Goal: Information Seeking & Learning: Learn about a topic

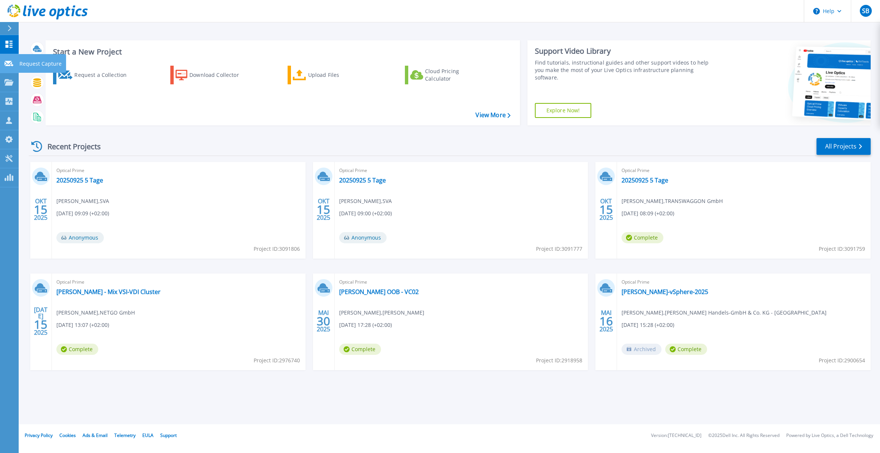
click at [10, 65] on icon at bounding box center [8, 64] width 9 height 6
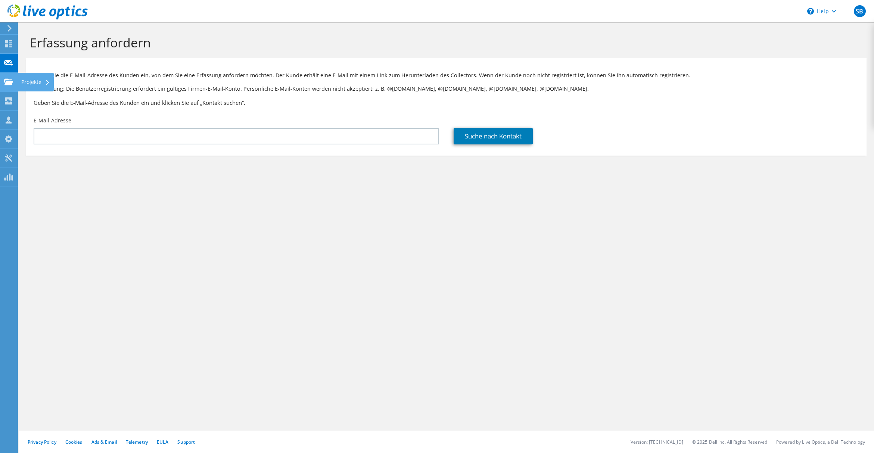
click at [8, 79] on use at bounding box center [8, 81] width 9 height 6
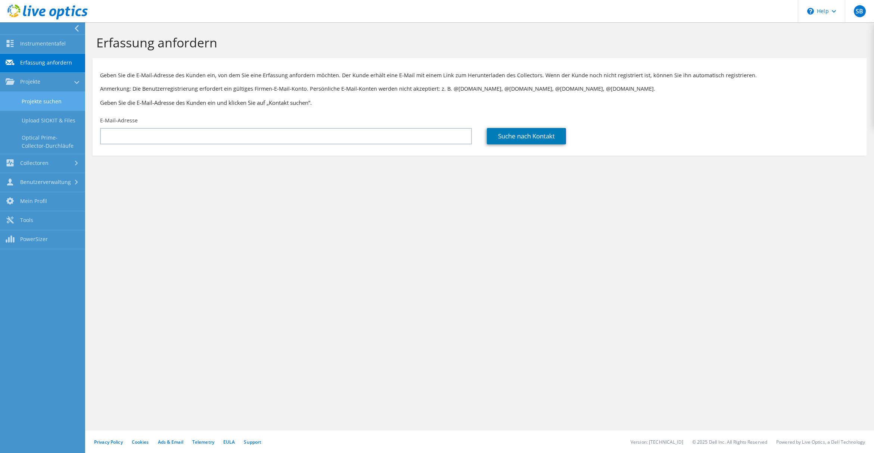
click at [46, 97] on link "Projekte suchen" at bounding box center [42, 101] width 85 height 19
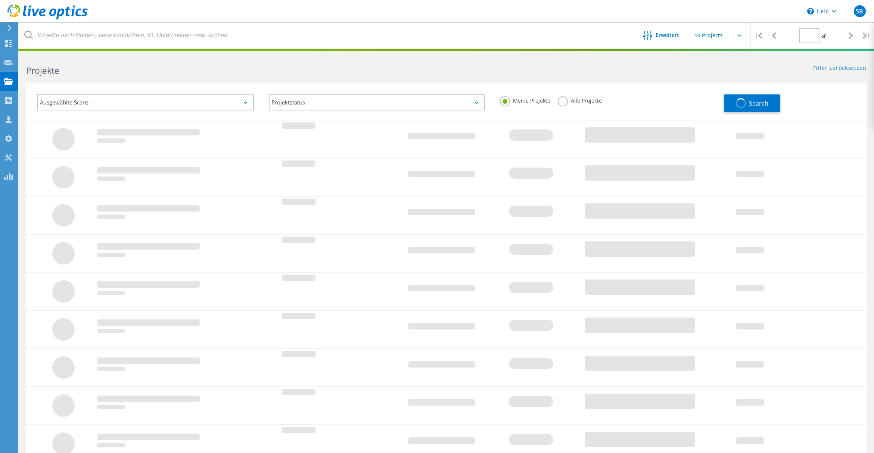
type input "1"
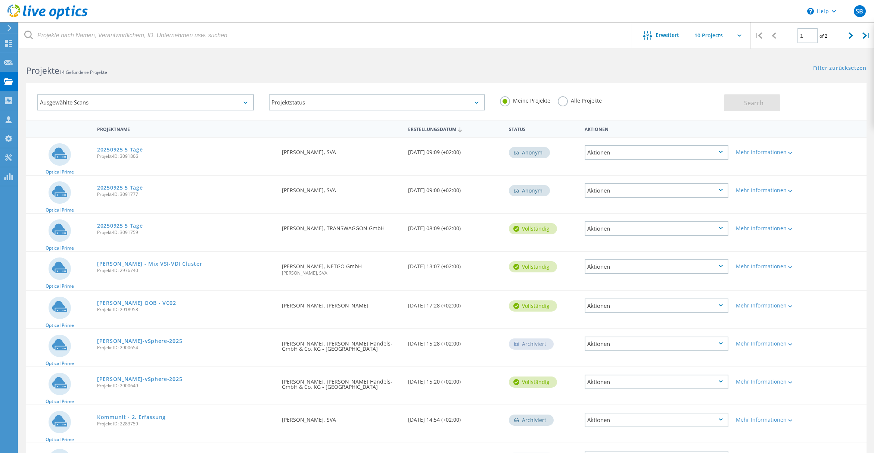
click at [115, 148] on link "20250925 5 Tage" at bounding box center [120, 149] width 46 height 5
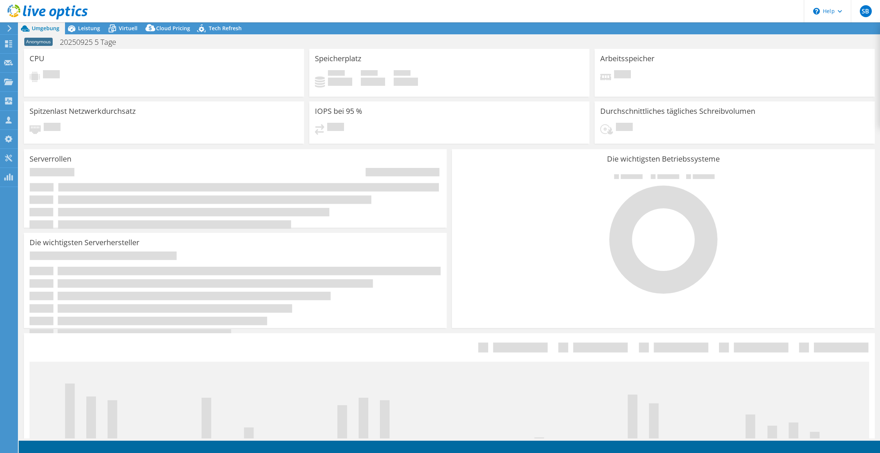
select select "USD"
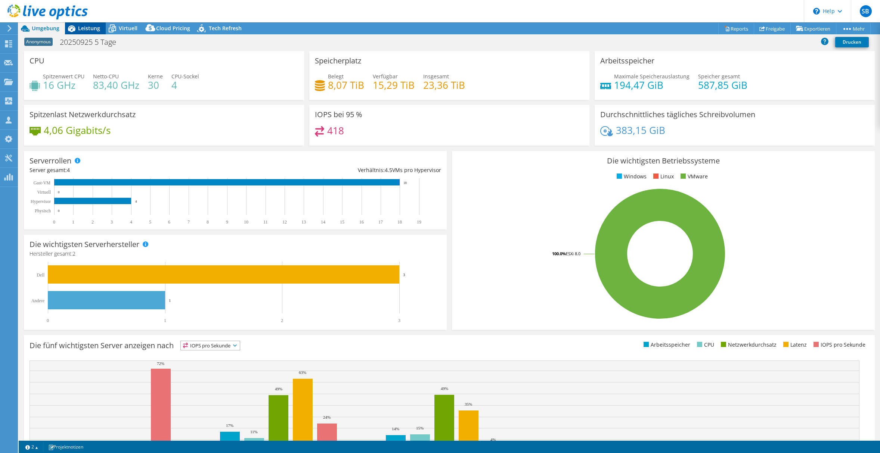
click at [94, 28] on span "Leistung" at bounding box center [89, 28] width 22 height 7
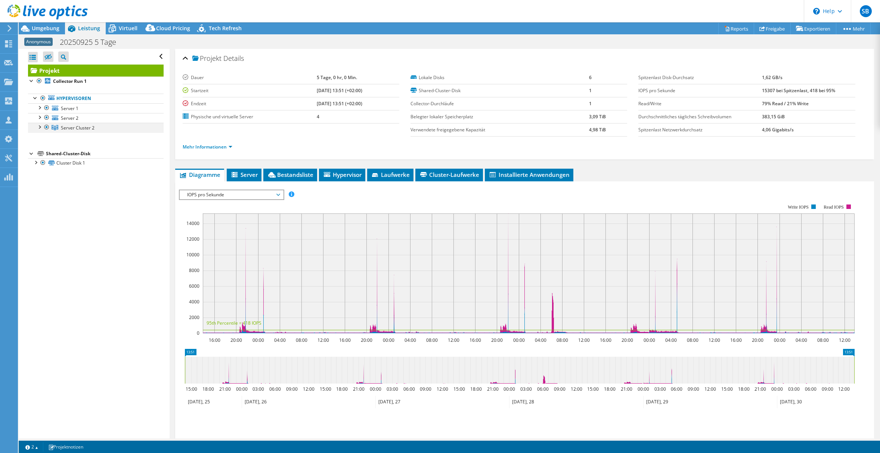
click at [39, 127] on div at bounding box center [38, 126] width 7 height 7
click at [118, 127] on link "Server Cluster 2" at bounding box center [96, 128] width 136 height 10
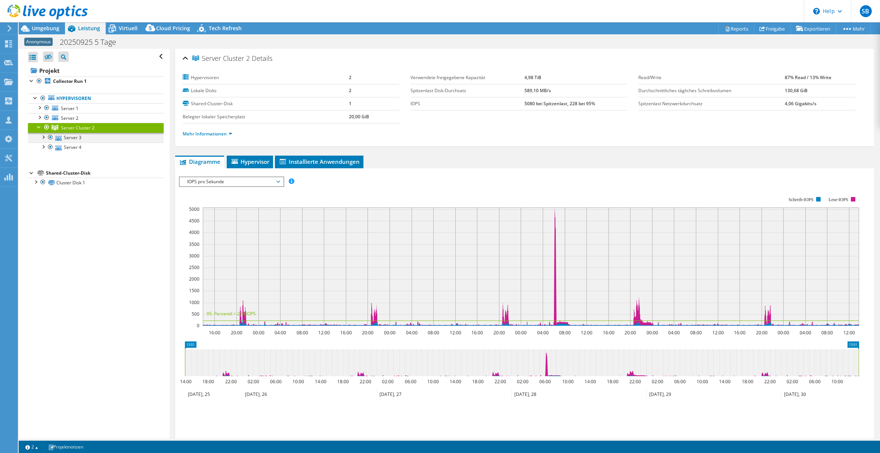
click at [43, 136] on div at bounding box center [42, 136] width 7 height 7
click at [95, 95] on link "Hypervisoren" at bounding box center [96, 99] width 136 height 10
click at [82, 99] on link "Hypervisoren" at bounding box center [96, 99] width 136 height 10
click at [47, 29] on span "Umgebung" at bounding box center [46, 28] width 28 height 7
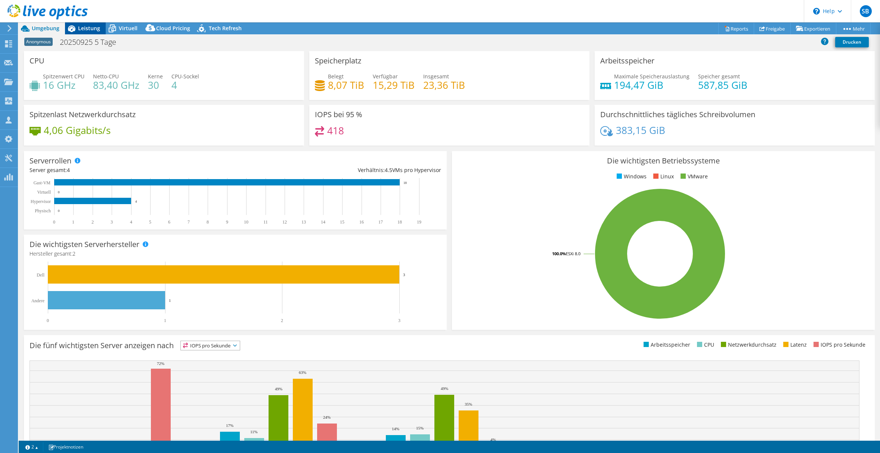
click at [86, 30] on span "Leistung" at bounding box center [89, 28] width 22 height 7
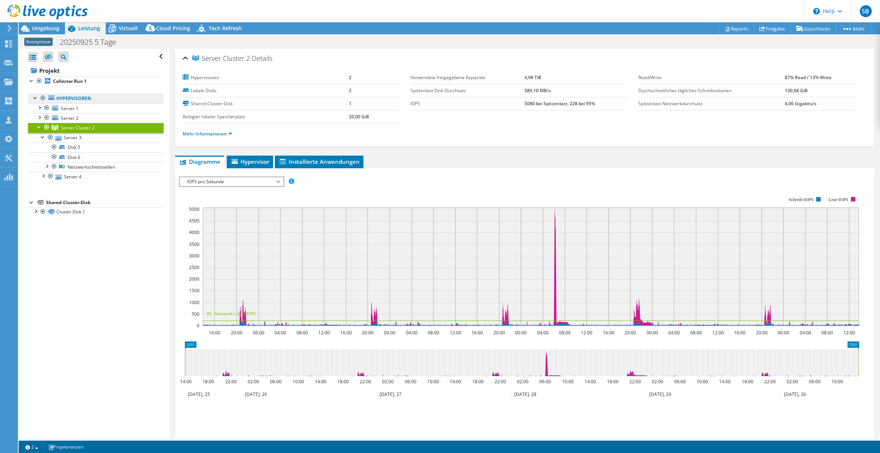
click at [87, 100] on link "Hypervisoren" at bounding box center [96, 99] width 136 height 10
click at [40, 116] on div at bounding box center [38, 116] width 7 height 7
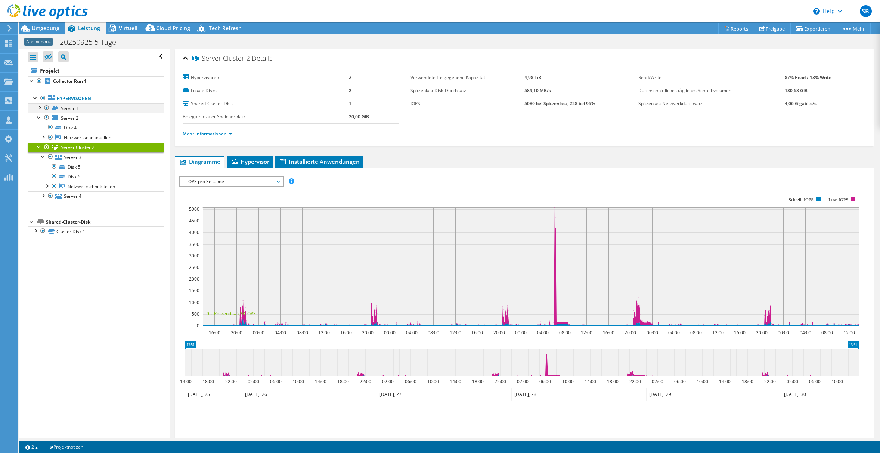
click at [37, 111] on div at bounding box center [38, 106] width 7 height 7
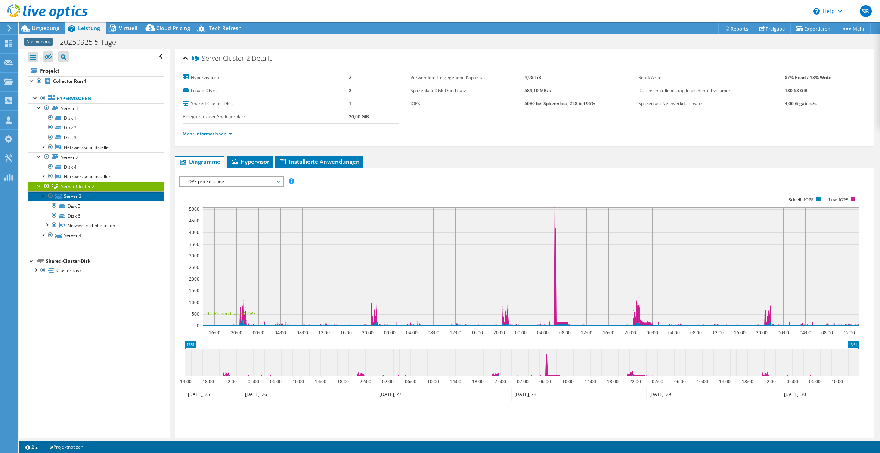
click at [81, 196] on link "Server 3" at bounding box center [96, 197] width 136 height 10
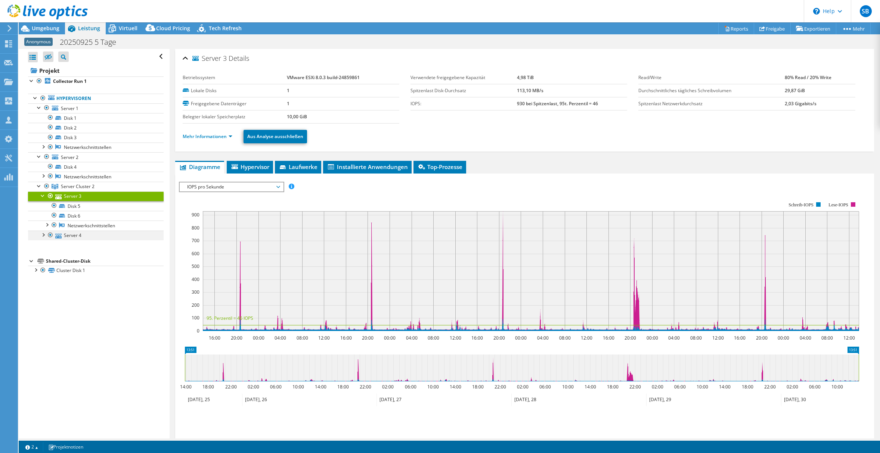
click at [40, 234] on div at bounding box center [42, 234] width 7 height 7
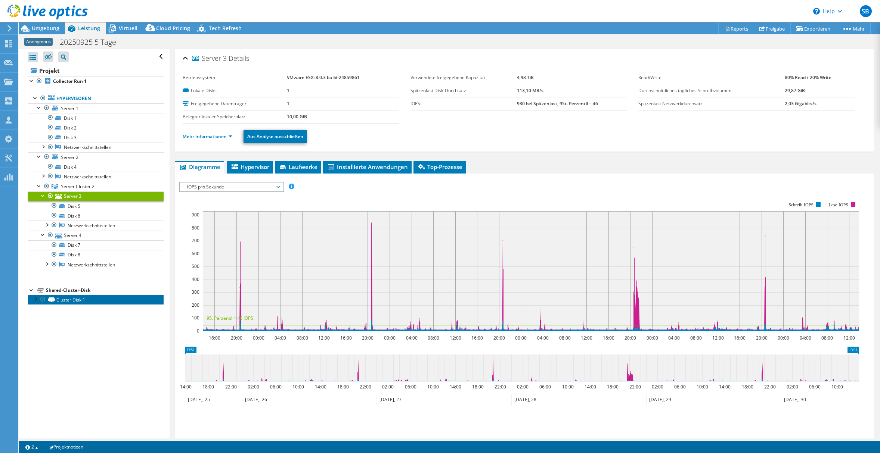
click at [63, 301] on link "Cluster Disk 1" at bounding box center [96, 300] width 136 height 10
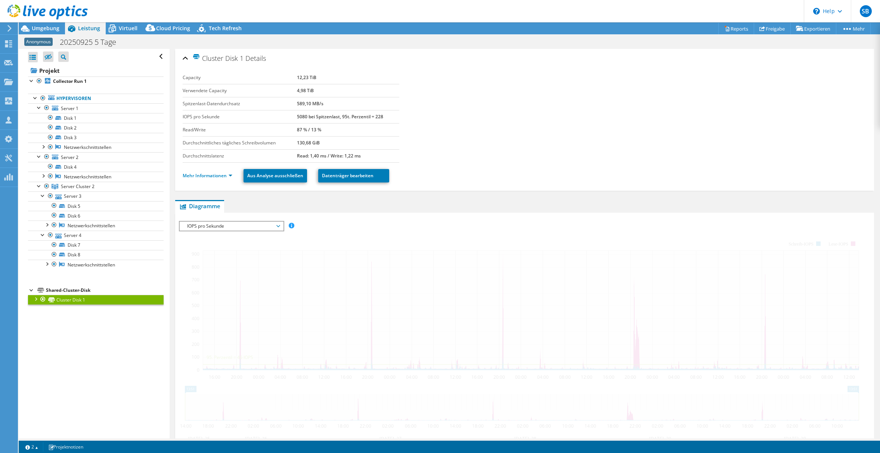
click at [37, 299] on div at bounding box center [35, 298] width 7 height 7
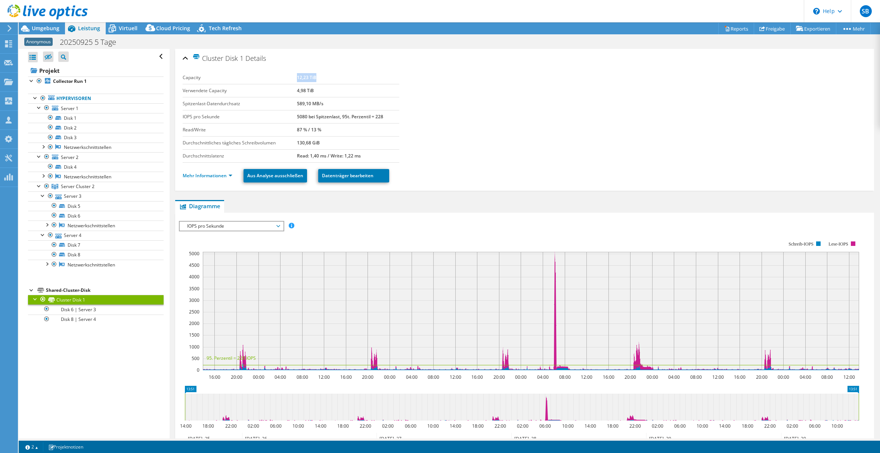
drag, startPoint x: 321, startPoint y: 76, endPoint x: 296, endPoint y: 76, distance: 24.6
click at [297, 76] on td "12,23 TiB" at bounding box center [348, 77] width 102 height 13
click at [82, 310] on link "Disk 6 | Server 3" at bounding box center [96, 310] width 136 height 10
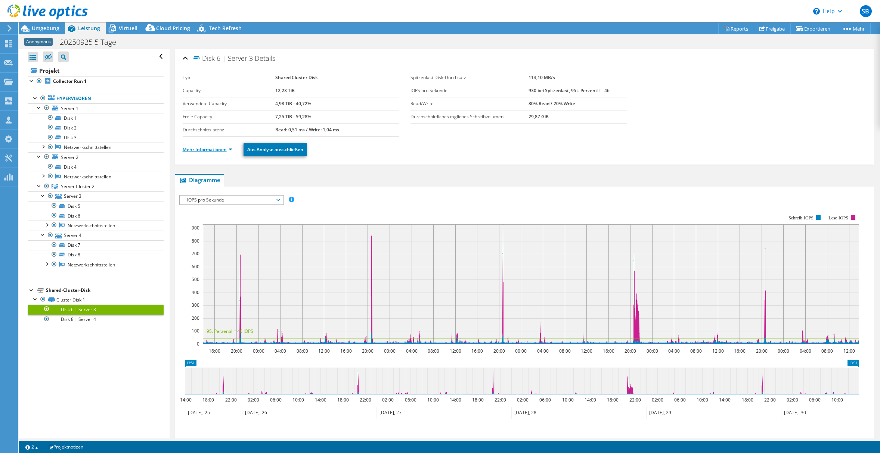
click at [218, 149] on link "Mehr Informationen" at bounding box center [208, 149] width 50 height 6
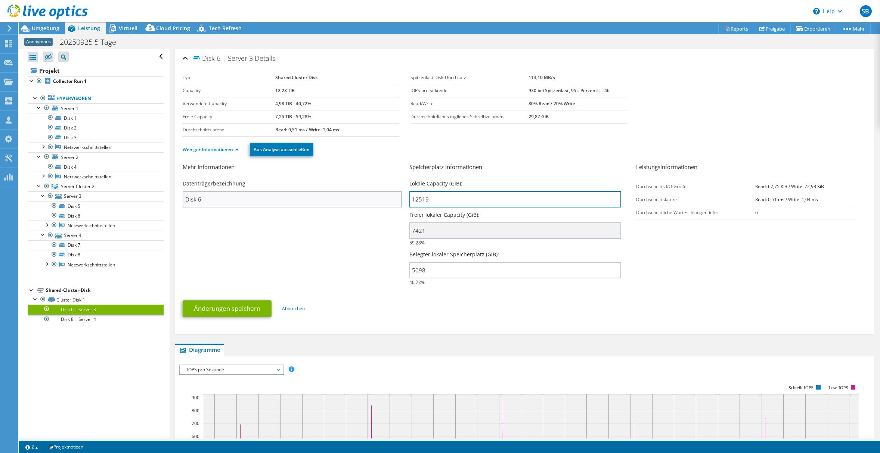
drag, startPoint x: 462, startPoint y: 202, endPoint x: 389, endPoint y: 198, distance: 73.7
click at [389, 198] on section "Mehr Informationen Datenträgerbezeichnung Disk 6 Speicherplatz Informationen Lo…" at bounding box center [525, 227] width 684 height 128
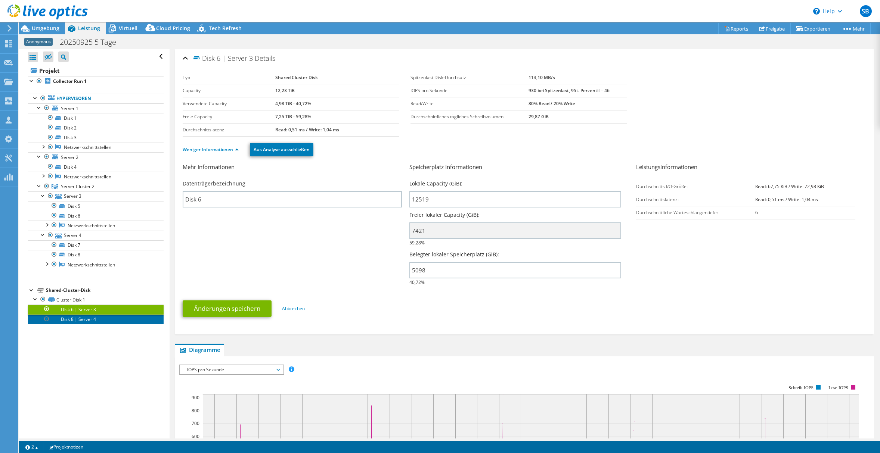
click at [77, 318] on link "Disk 8 | Server 4" at bounding box center [96, 320] width 136 height 10
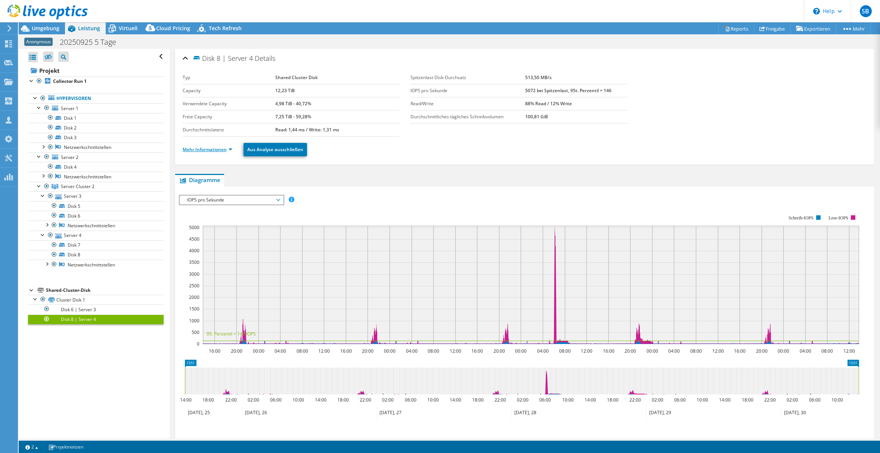
click at [214, 149] on link "Mehr Informationen" at bounding box center [208, 149] width 50 height 6
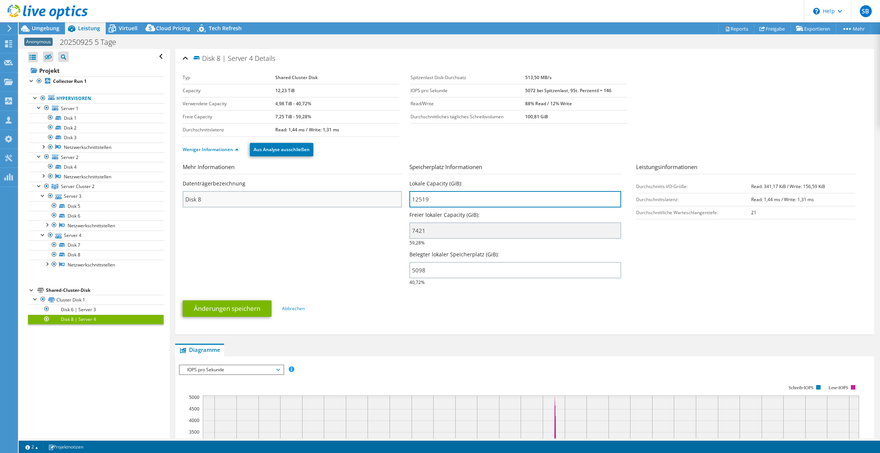
drag, startPoint x: 437, startPoint y: 196, endPoint x: 385, endPoint y: 198, distance: 51.9
click at [386, 198] on section "Mehr Informationen Datenträgerbezeichnung Disk 8 Speicherplatz Informationen Lo…" at bounding box center [525, 227] width 684 height 128
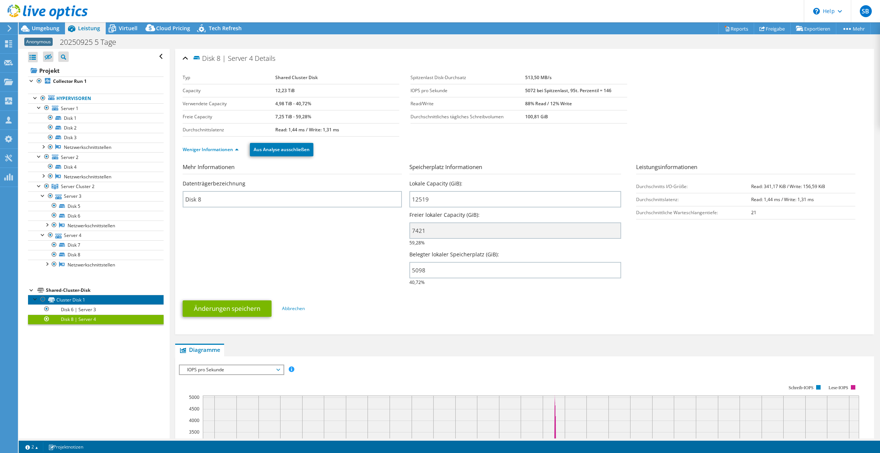
click at [68, 301] on link "Cluster Disk 1" at bounding box center [96, 300] width 136 height 10
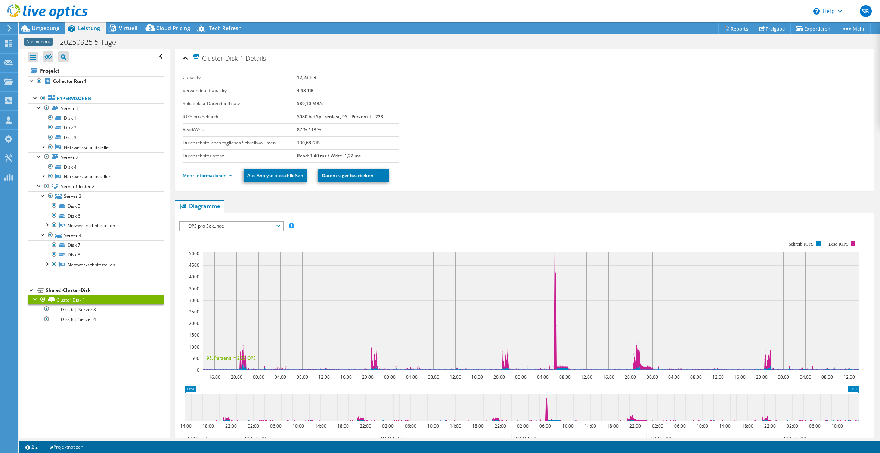
click at [205, 177] on link "Mehr Informationen" at bounding box center [208, 176] width 50 height 6
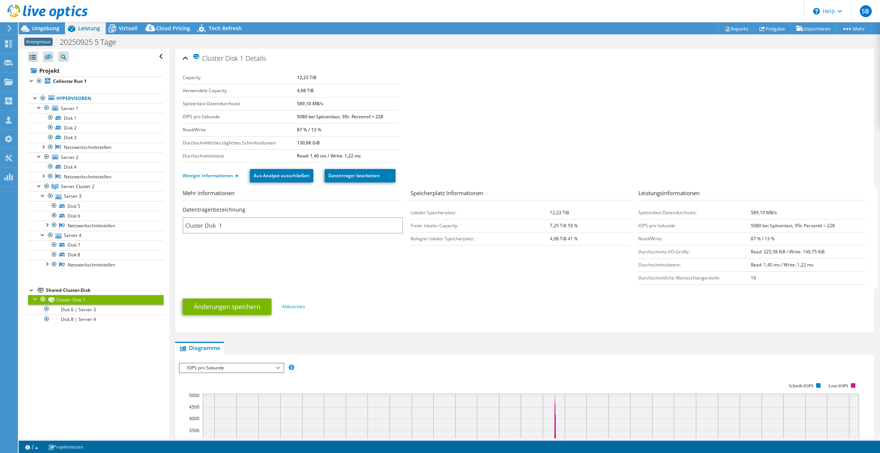
drag, startPoint x: 544, startPoint y: 210, endPoint x: 568, endPoint y: 211, distance: 23.5
click at [568, 211] on tr "Lokaler Speicherplatz: 12,23 TiB" at bounding box center [520, 212] width 220 height 13
click at [98, 311] on link "Disk 6 | Server 3" at bounding box center [96, 310] width 136 height 10
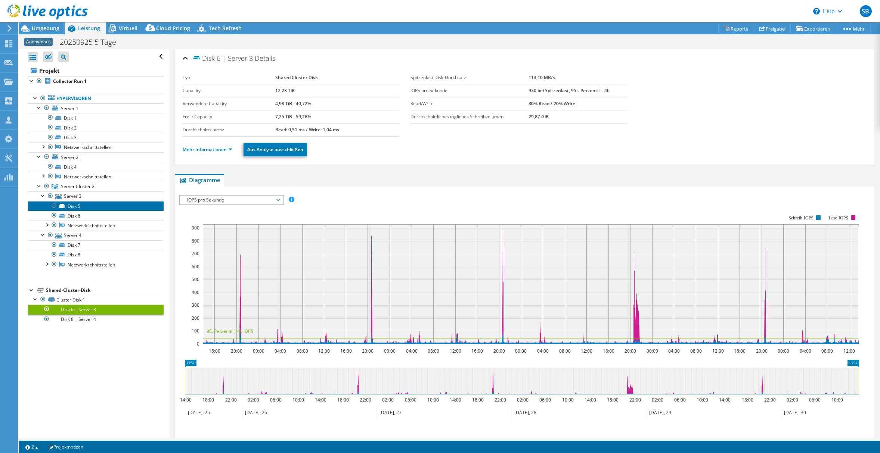
click at [95, 204] on link "Disk 5" at bounding box center [96, 206] width 136 height 10
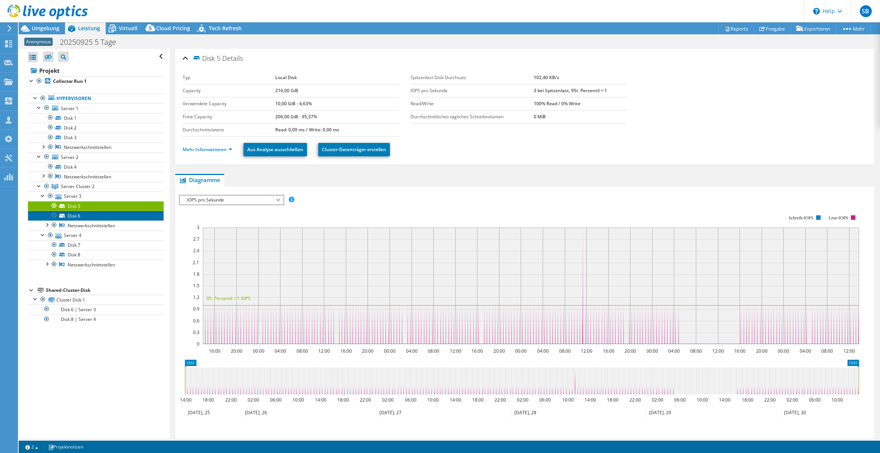
click at [77, 220] on link "Disk 6" at bounding box center [96, 216] width 136 height 10
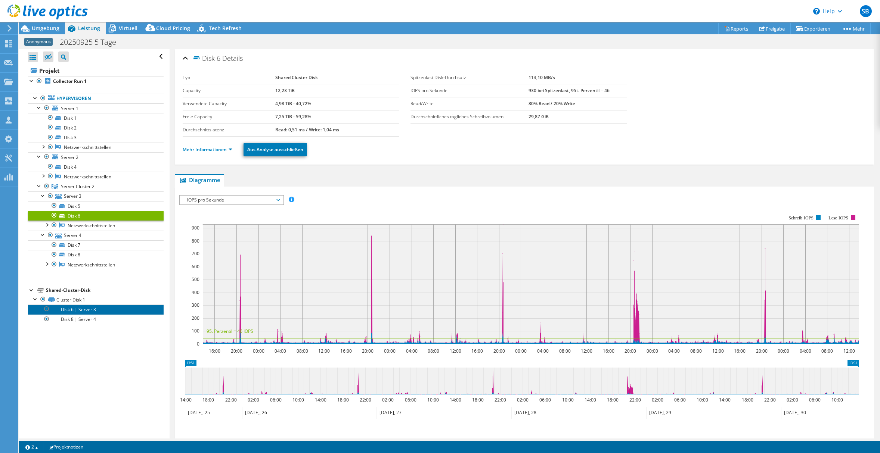
click at [95, 308] on link "Disk 6 | Server 3" at bounding box center [96, 310] width 136 height 10
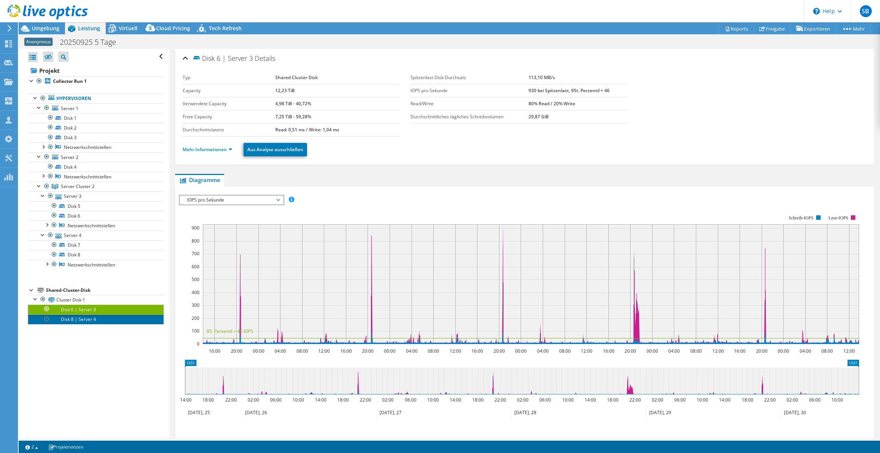
click at [89, 317] on link "Disk 8 | Server 4" at bounding box center [96, 320] width 136 height 10
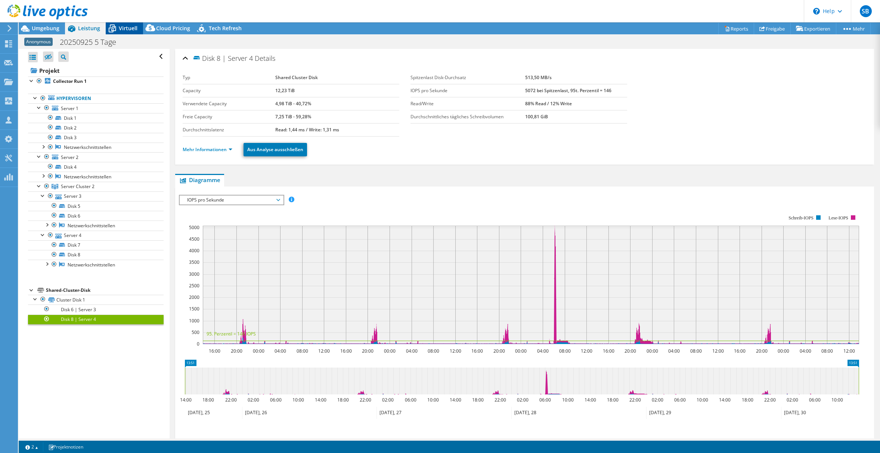
click at [122, 30] on span "Virtuell" at bounding box center [128, 28] width 19 height 7
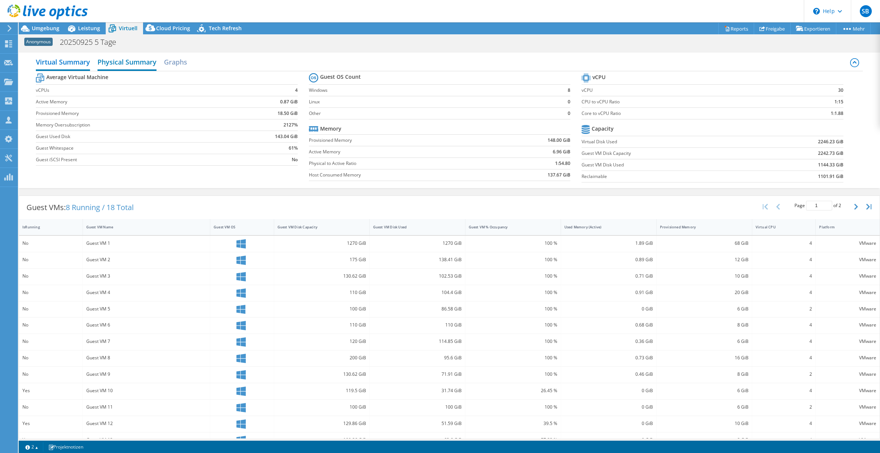
click at [129, 64] on h2 "Physical Summary" at bounding box center [126, 63] width 59 height 16
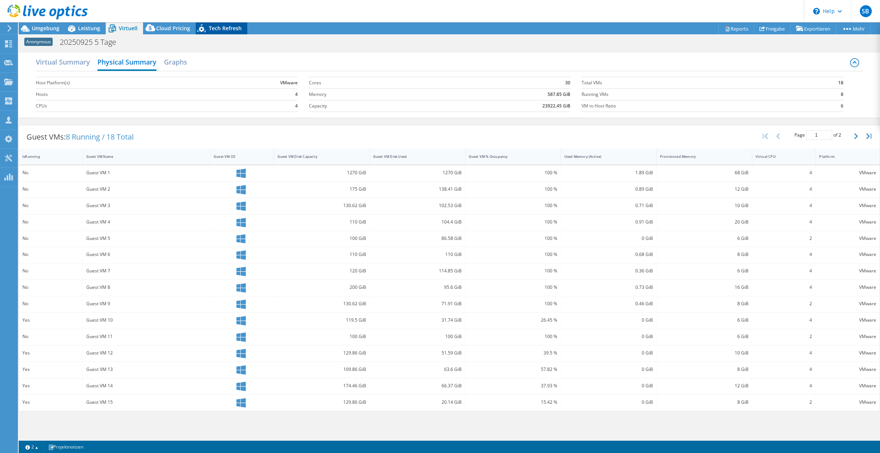
click at [219, 29] on span "Tech Refresh" at bounding box center [225, 28] width 33 height 7
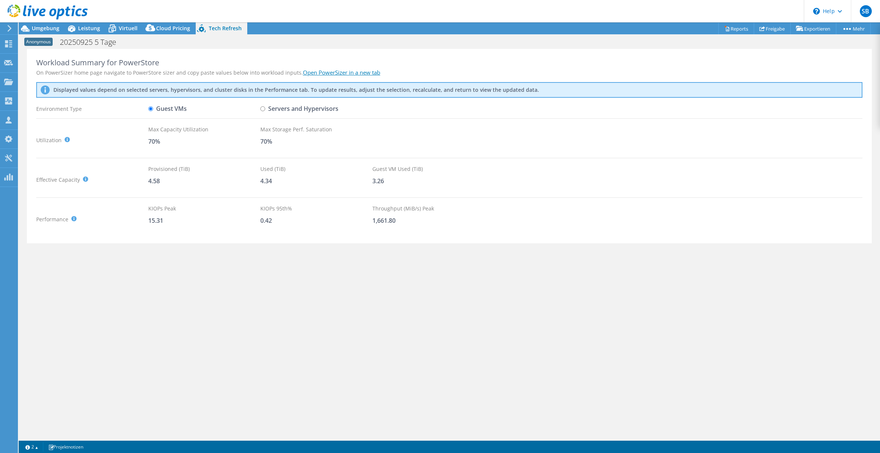
click at [267, 109] on label "Servers and Hypervisors" at bounding box center [299, 108] width 78 height 13
click at [265, 109] on input "Servers and Hypervisors" at bounding box center [262, 108] width 5 height 5
radio input "true"
radio input "false"
click at [123, 28] on span "Virtuell" at bounding box center [128, 28] width 19 height 7
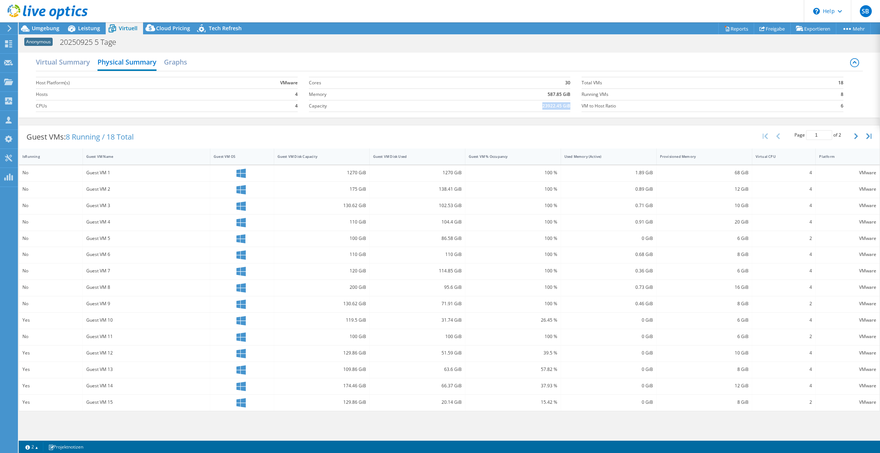
drag, startPoint x: 541, startPoint y: 106, endPoint x: 569, endPoint y: 106, distance: 28.4
click at [569, 106] on td "23922.45 GiB" at bounding box center [497, 106] width 148 height 12
copy b "23922.45 GiB"
click at [85, 30] on span "Leistung" at bounding box center [89, 28] width 22 height 7
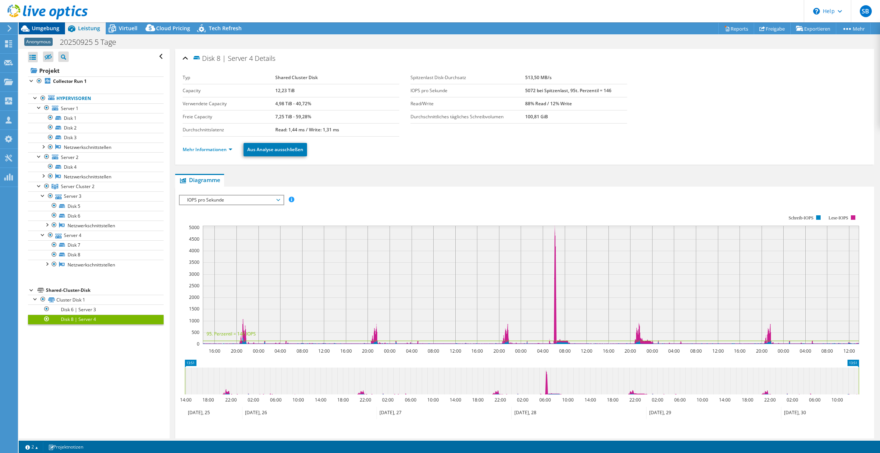
click at [48, 27] on span "Umgebung" at bounding box center [46, 28] width 28 height 7
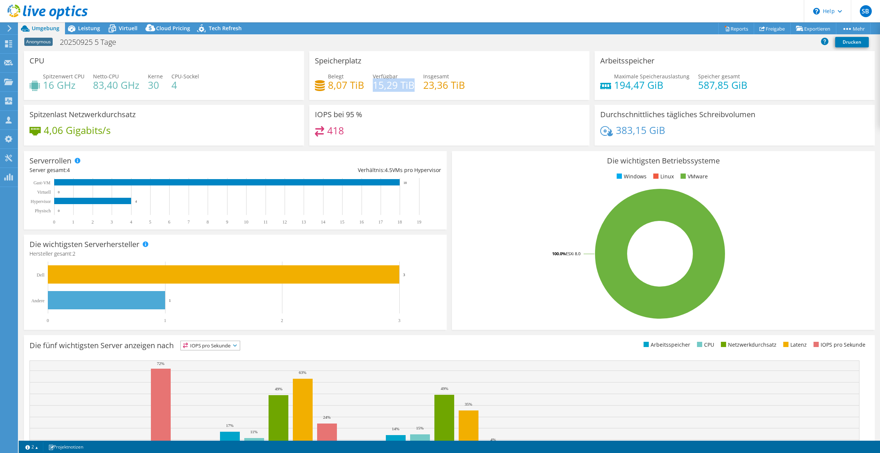
drag, startPoint x: 371, startPoint y: 85, endPoint x: 410, endPoint y: 85, distance: 39.6
click at [410, 85] on h4 "15,29 TiB" at bounding box center [394, 85] width 42 height 8
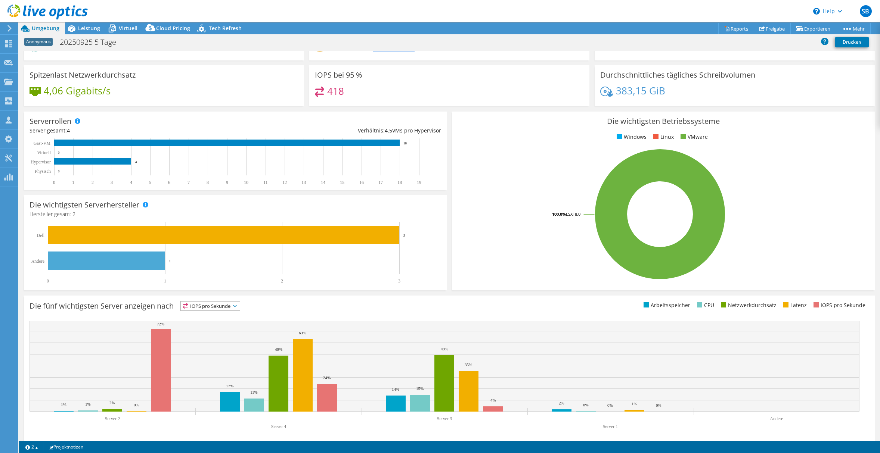
scroll to position [45, 0]
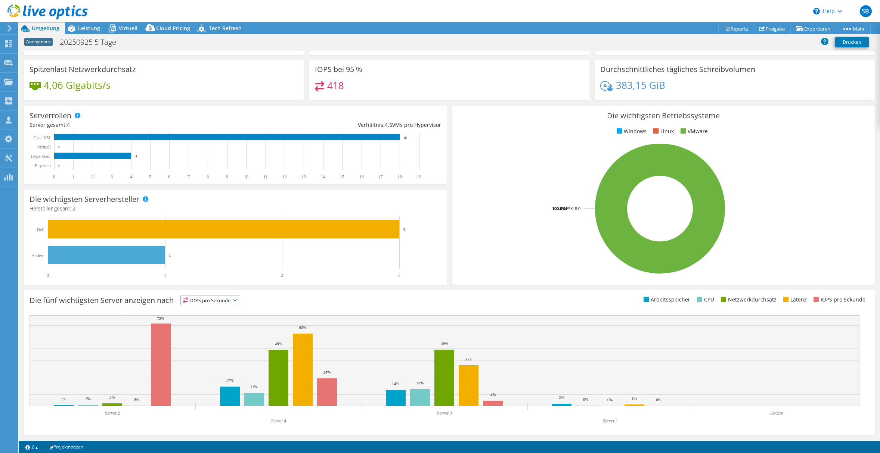
click at [234, 300] on span "IOPS pro Sekunde" at bounding box center [210, 300] width 59 height 9
click at [213, 348] on li "Latenz" at bounding box center [210, 352] width 59 height 10
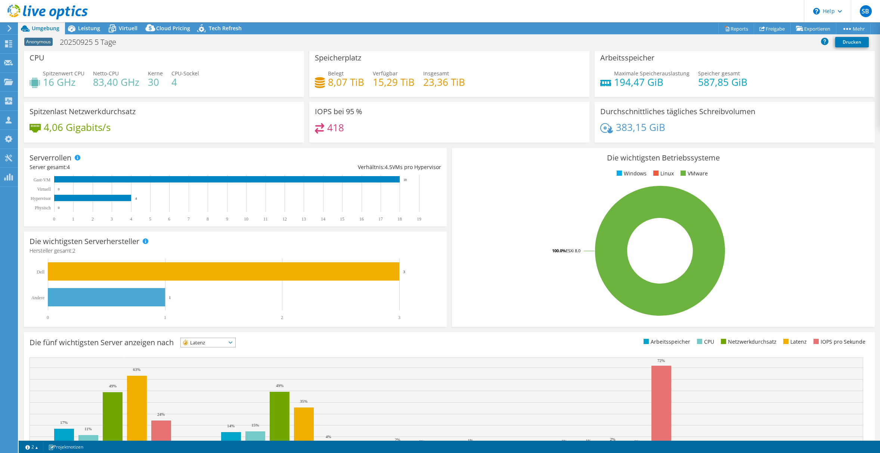
scroll to position [0, 0]
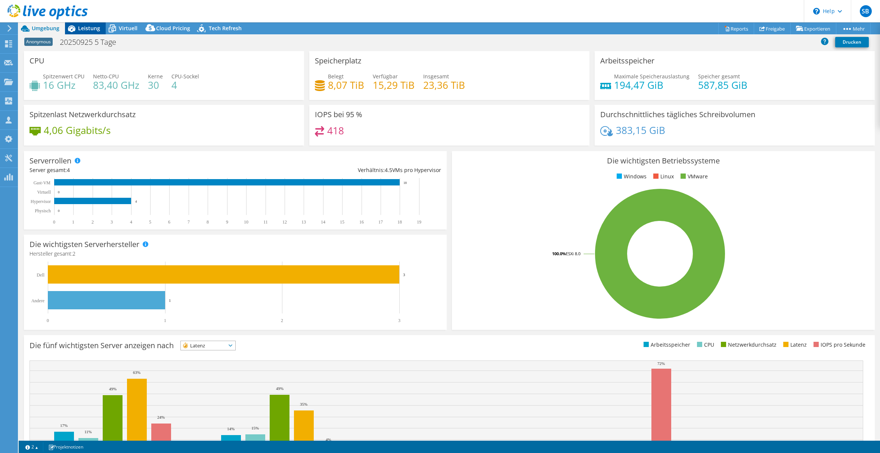
click at [91, 28] on span "Leistung" at bounding box center [89, 28] width 22 height 7
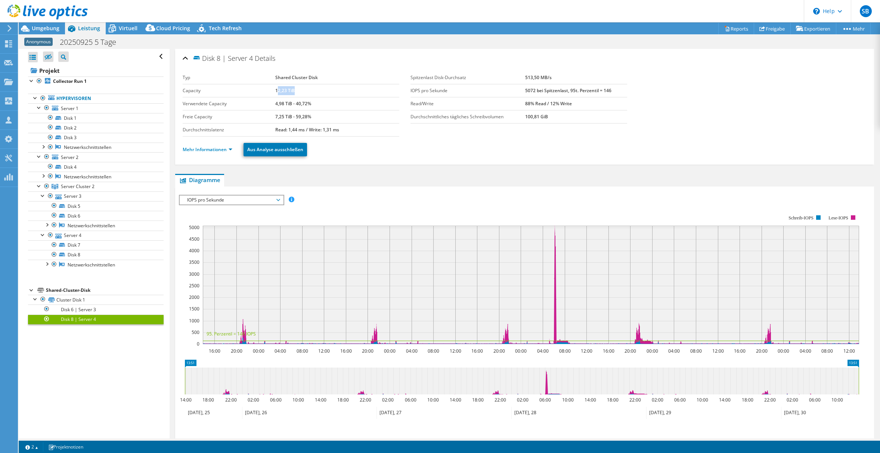
drag, startPoint x: 294, startPoint y: 92, endPoint x: 275, endPoint y: 93, distance: 19.1
click at [275, 93] on td "12,23 TiB" at bounding box center [337, 90] width 124 height 13
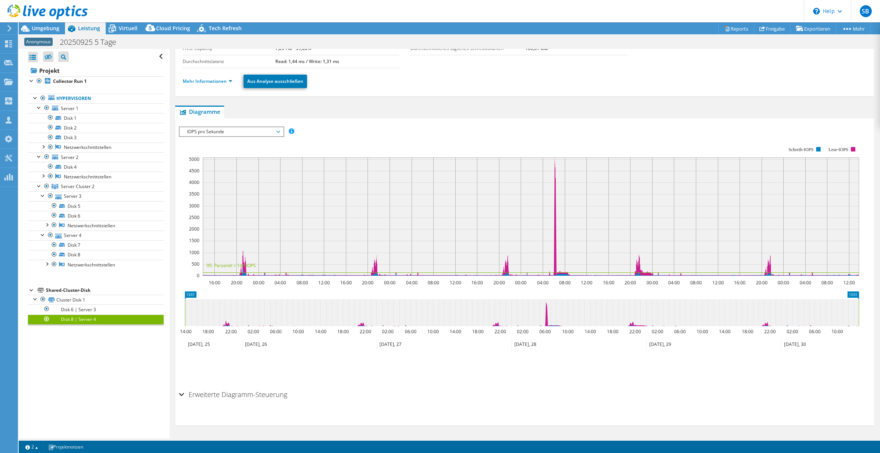
click at [182, 396] on div "Erweiterte Diagramm-Steuerung" at bounding box center [524, 395] width 691 height 16
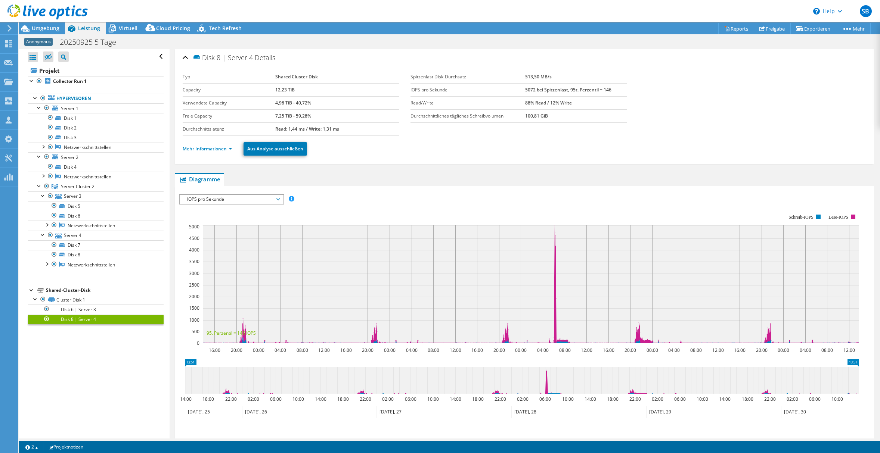
scroll to position [0, 0]
drag, startPoint x: 274, startPoint y: 102, endPoint x: 301, endPoint y: 102, distance: 26.5
click at [301, 102] on b "4,98 TiB - 40,72%" at bounding box center [293, 103] width 36 height 6
drag, startPoint x: 274, startPoint y: 91, endPoint x: 293, endPoint y: 89, distance: 19.1
click at [293, 89] on b "12,23 TiB" at bounding box center [284, 90] width 19 height 6
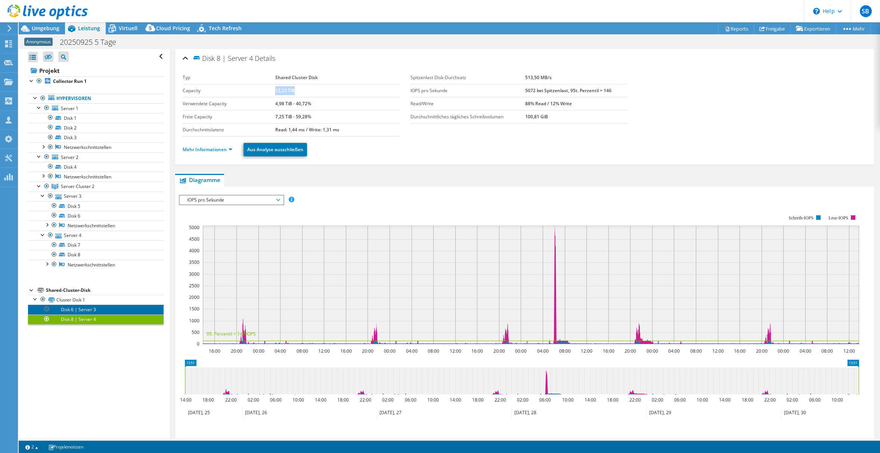
click at [87, 310] on link "Disk 6 | Server 3" at bounding box center [96, 310] width 136 height 10
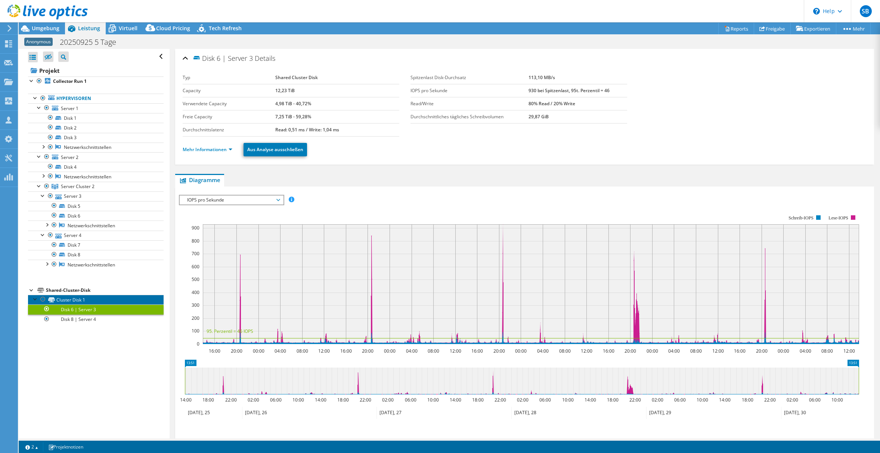
click at [80, 299] on link "Cluster Disk 1" at bounding box center [96, 300] width 136 height 10
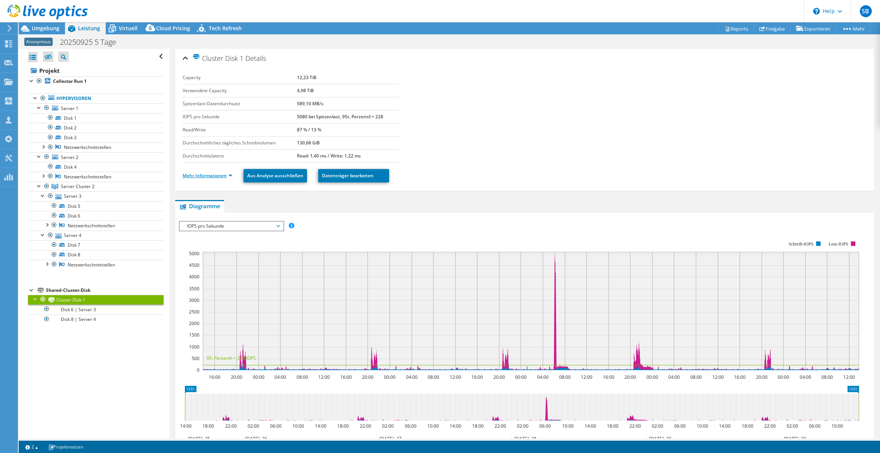
click at [201, 175] on link "Mehr Informationen" at bounding box center [208, 176] width 50 height 6
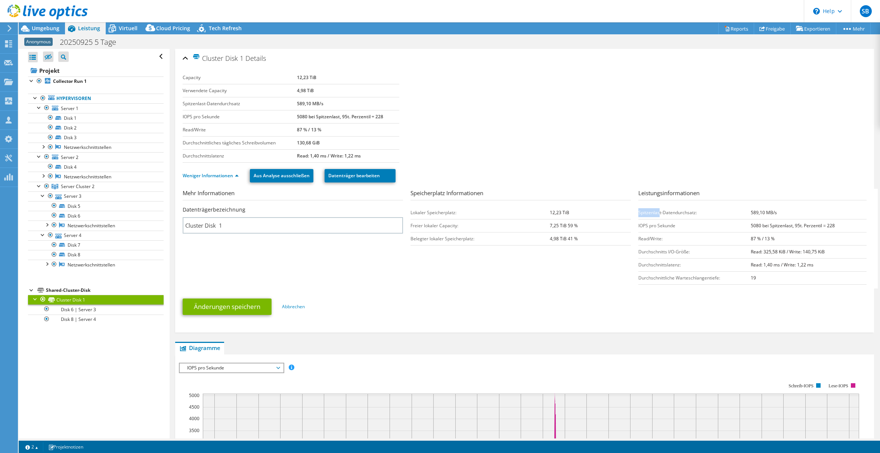
drag, startPoint x: 635, startPoint y: 212, endPoint x: 655, endPoint y: 215, distance: 20.8
click at [655, 215] on td "Spitzenlast-Datendurchsatz:" at bounding box center [694, 212] width 112 height 13
click at [547, 255] on section "Mehr Informationen Datenträgerbezeichnung Cluster Disk 1 Speicherplatz Informat…" at bounding box center [527, 239] width 688 height 100
drag, startPoint x: 408, startPoint y: 213, endPoint x: 569, endPoint y: 213, distance: 161.0
click at [569, 213] on tr "Lokaler Speicherplatz: 12,23 TiB" at bounding box center [520, 212] width 220 height 13
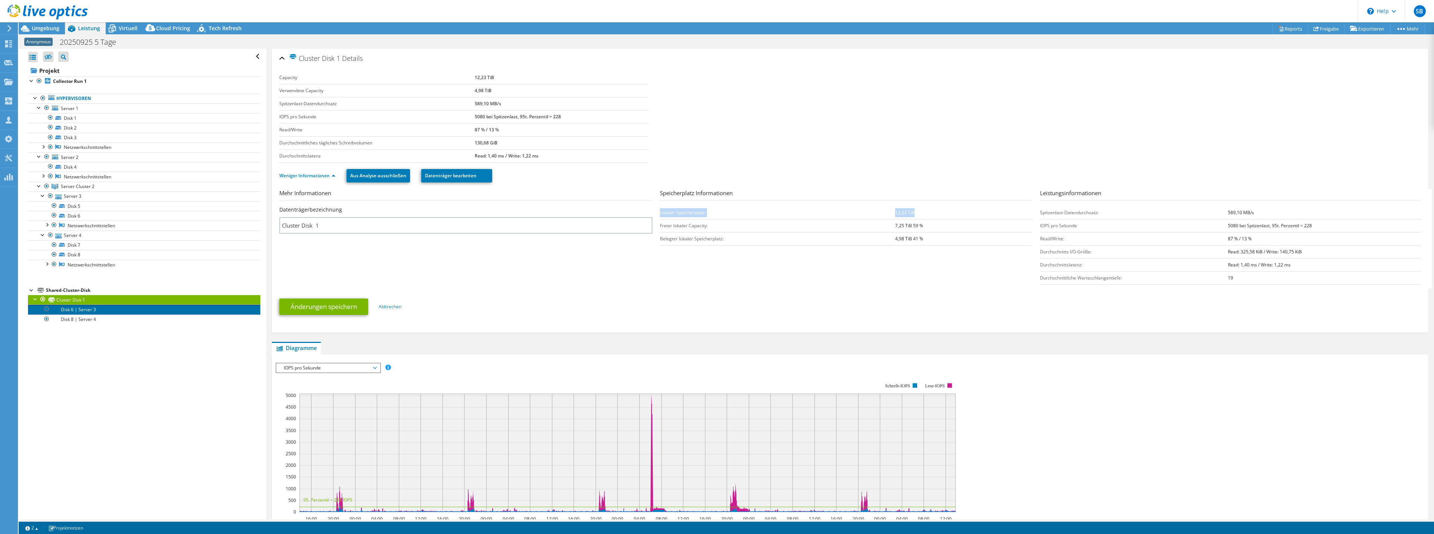
click at [86, 308] on link "Disk 6 | Server 3" at bounding box center [144, 310] width 232 height 10
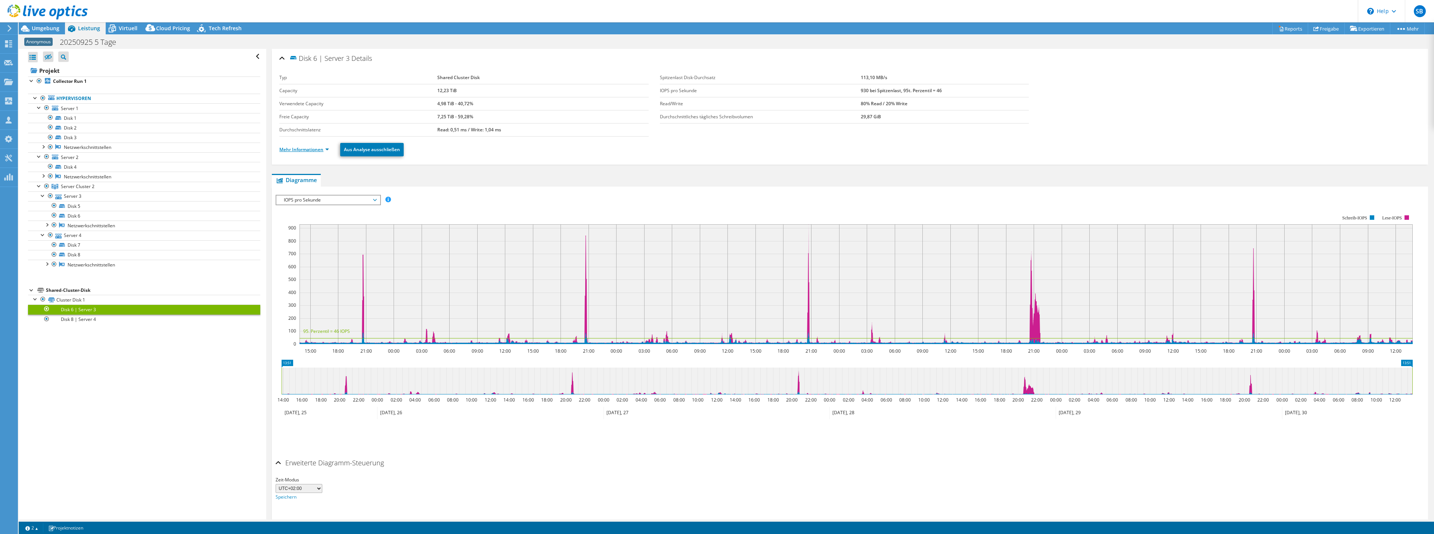
click at [299, 150] on link "Mehr Informationen" at bounding box center [304, 149] width 50 height 6
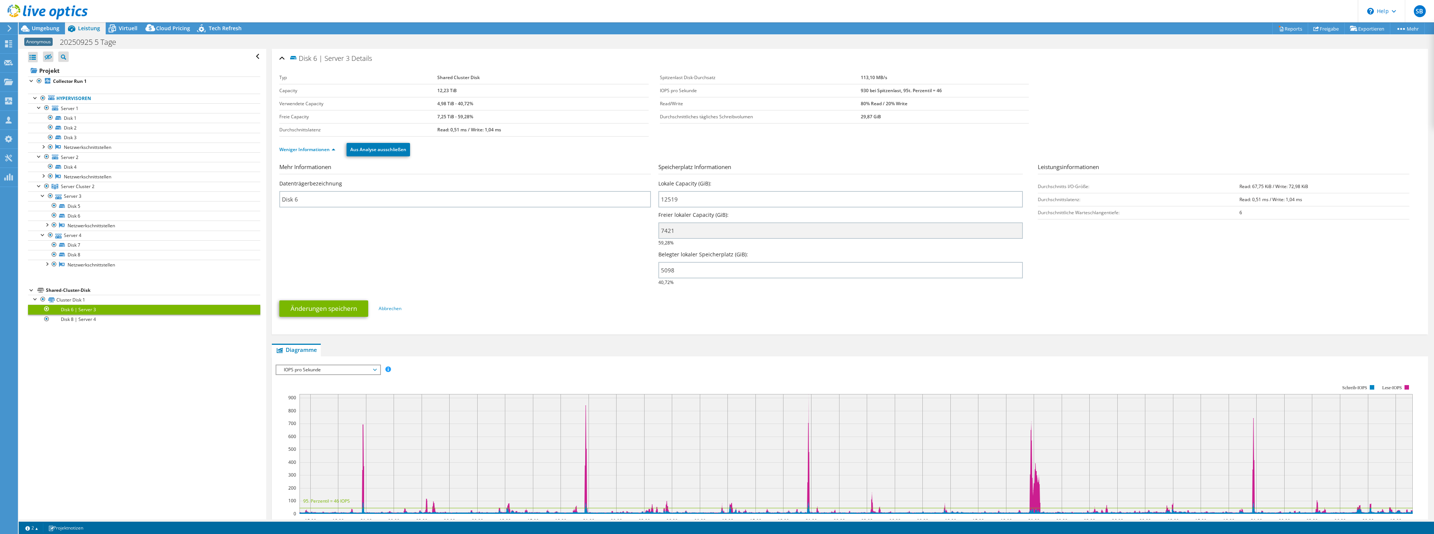
click at [370, 368] on span "IOPS pro Sekunde" at bounding box center [328, 370] width 96 height 9
click at [488, 357] on div "IOPS pro Sekunde Disk-Durchsatz IO-Size Latenz Queue-Depth CPU-Prozentwert Arbe…" at bounding box center [850, 491] width 1149 height 269
click at [68, 316] on link "Disk 8 | Server 4" at bounding box center [144, 320] width 232 height 10
